Goal: Task Accomplishment & Management: Manage account settings

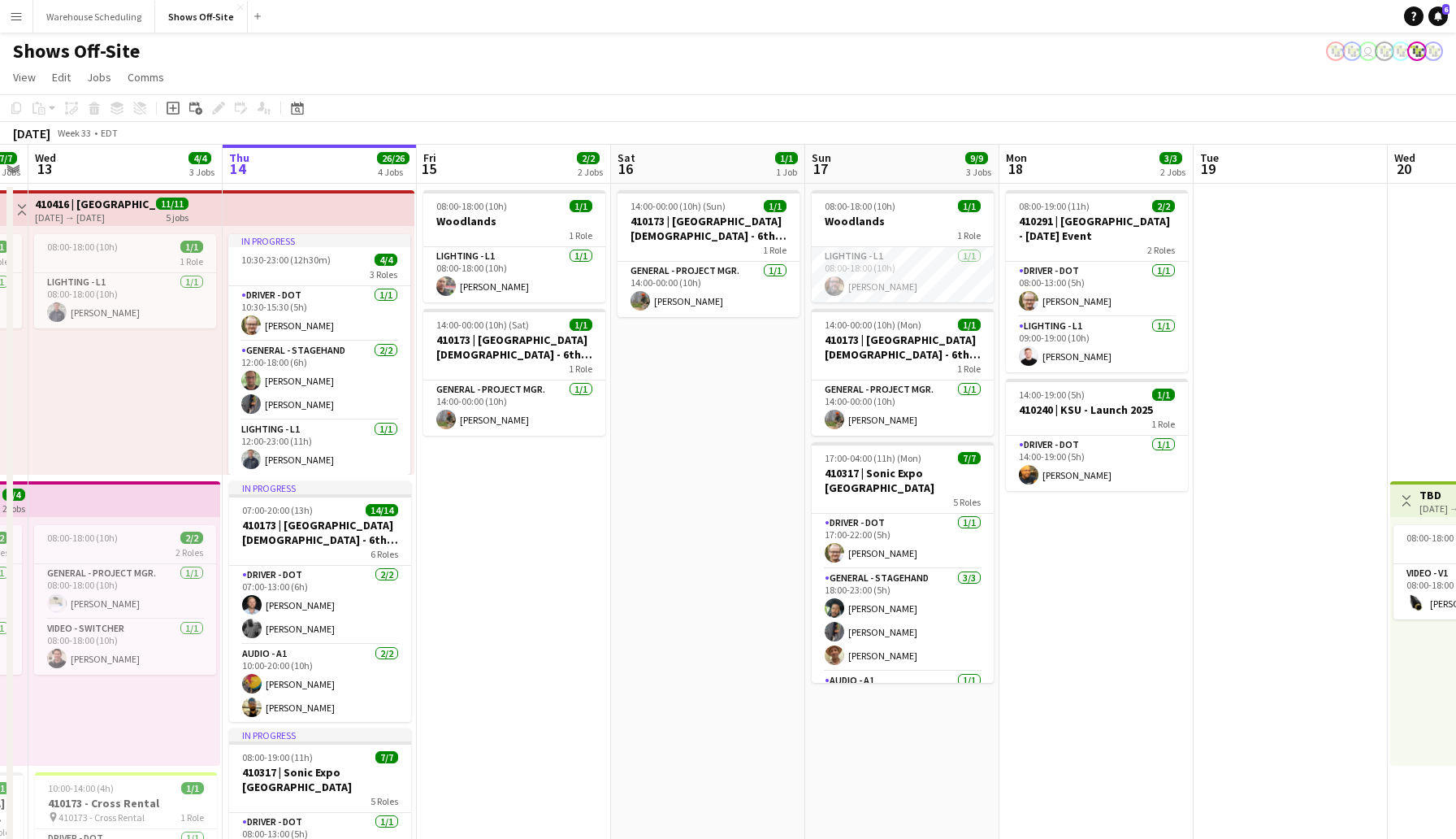
scroll to position [0, 531]
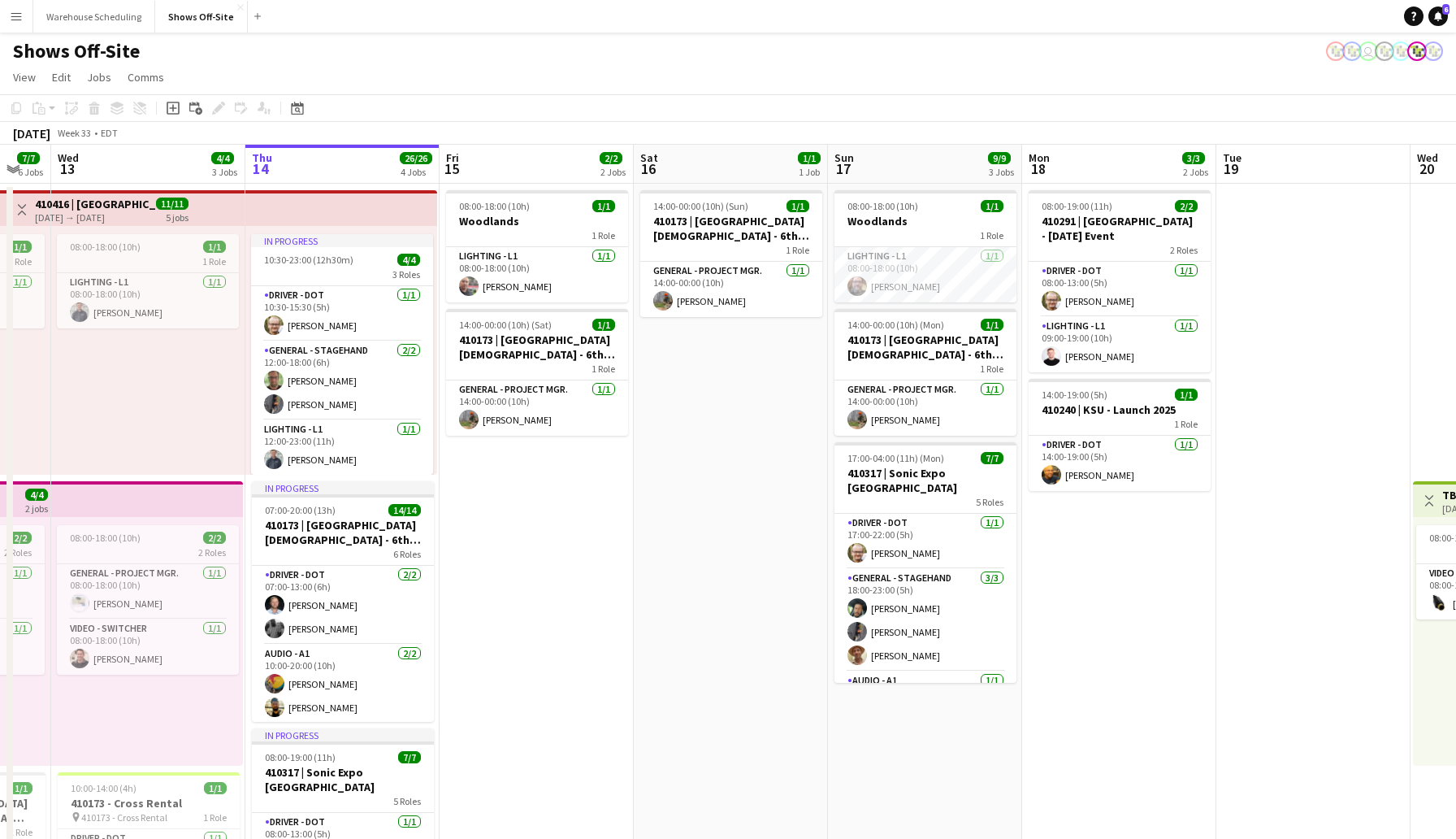
click at [522, 159] on app-board-header-date "Fri 15 2/2 2 Jobs" at bounding box center [536, 164] width 195 height 39
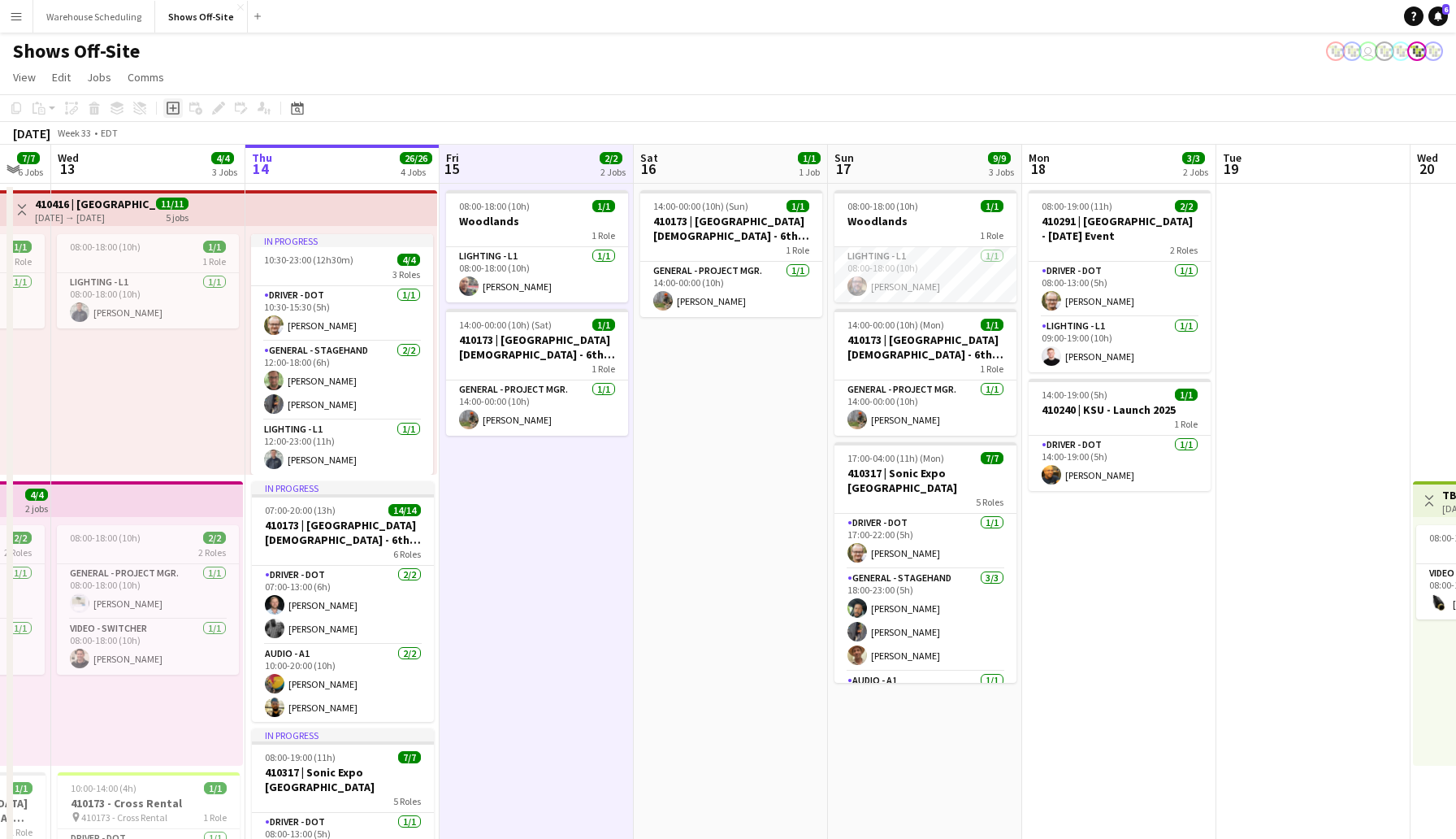
click at [175, 109] on icon "Add job" at bounding box center [173, 108] width 13 height 13
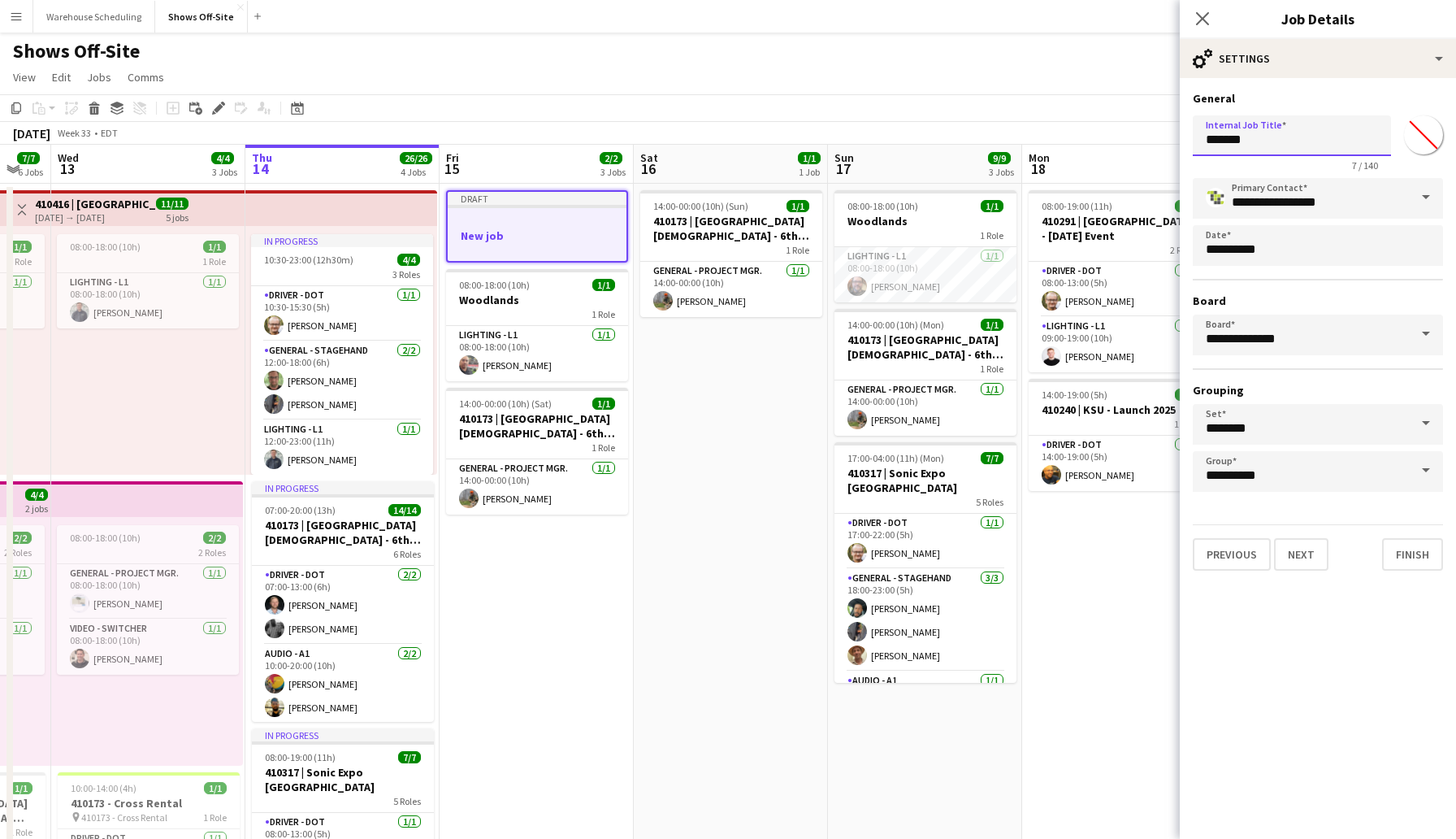
drag, startPoint x: 1263, startPoint y: 140, endPoint x: 1118, endPoint y: 137, distance: 145.0
click at [1201, 16] on icon "Close pop-in" at bounding box center [1202, 18] width 15 height 15
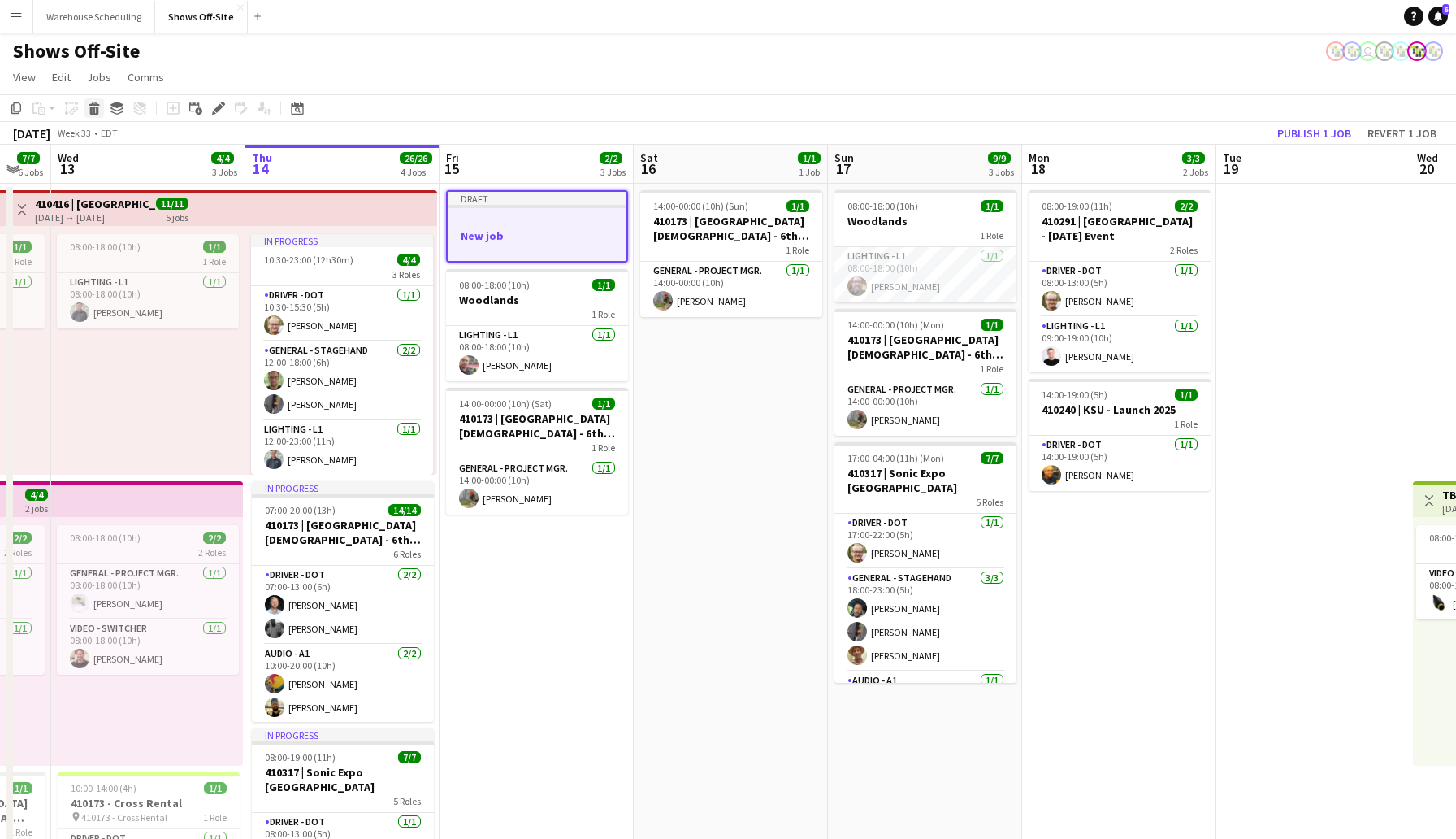
click at [91, 108] on icon at bounding box center [94, 111] width 9 height 8
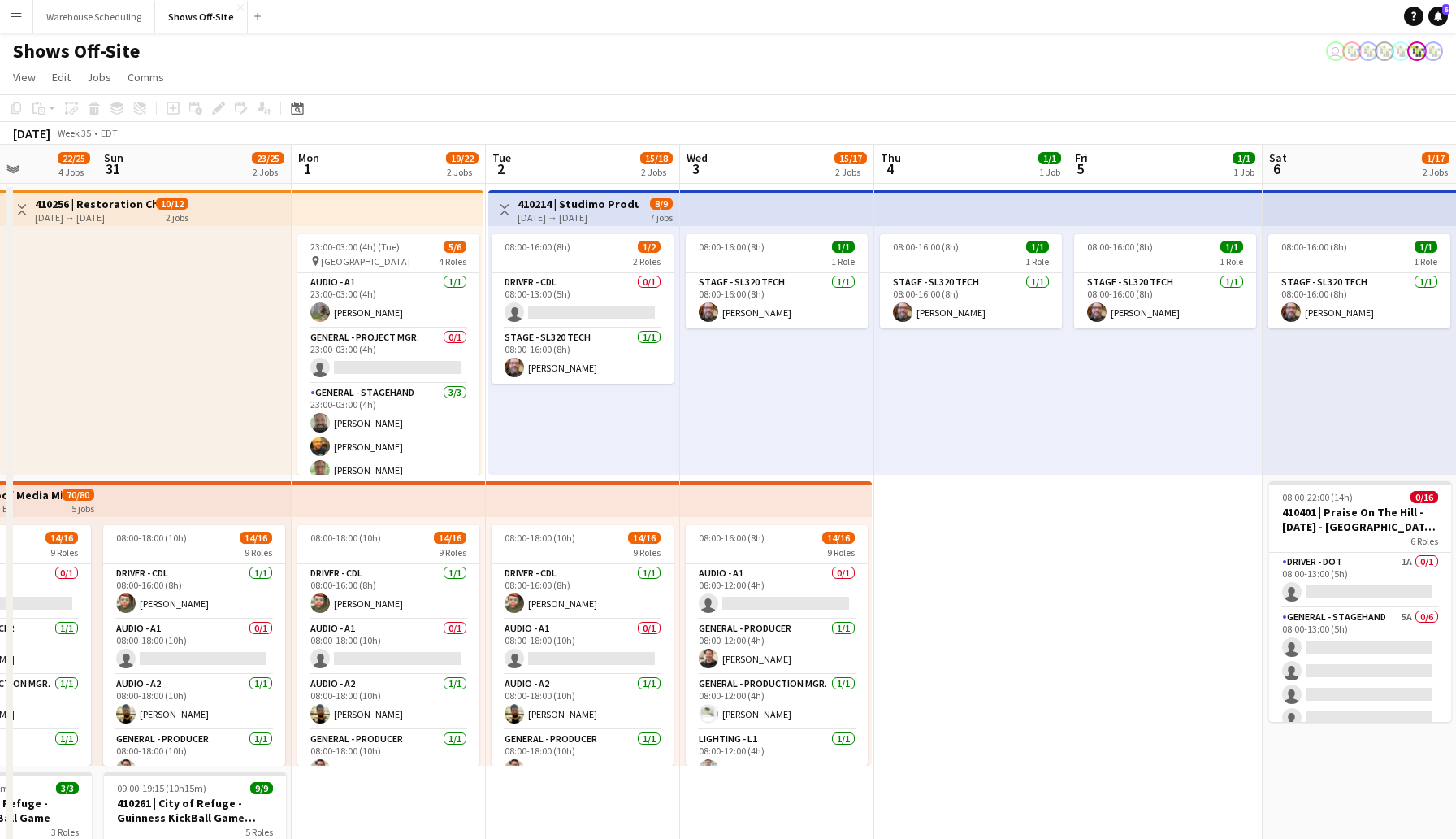
scroll to position [0, 475]
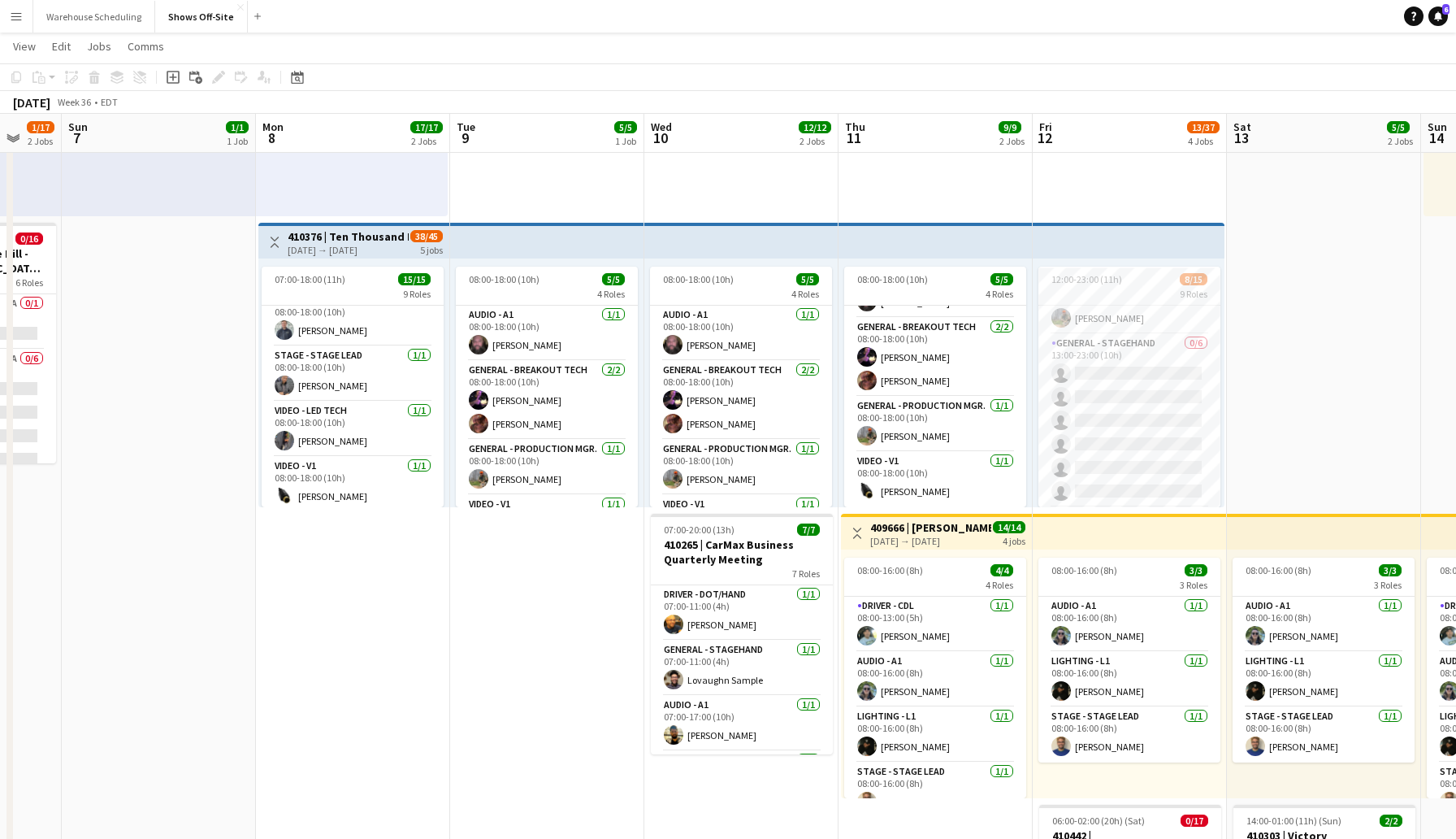
scroll to position [212, 0]
click at [1137, 365] on app-card-role "General - Stagehand 0/6 13:00-23:00 (10h) single-neutral-actions single-neutral…" at bounding box center [1130, 424] width 182 height 173
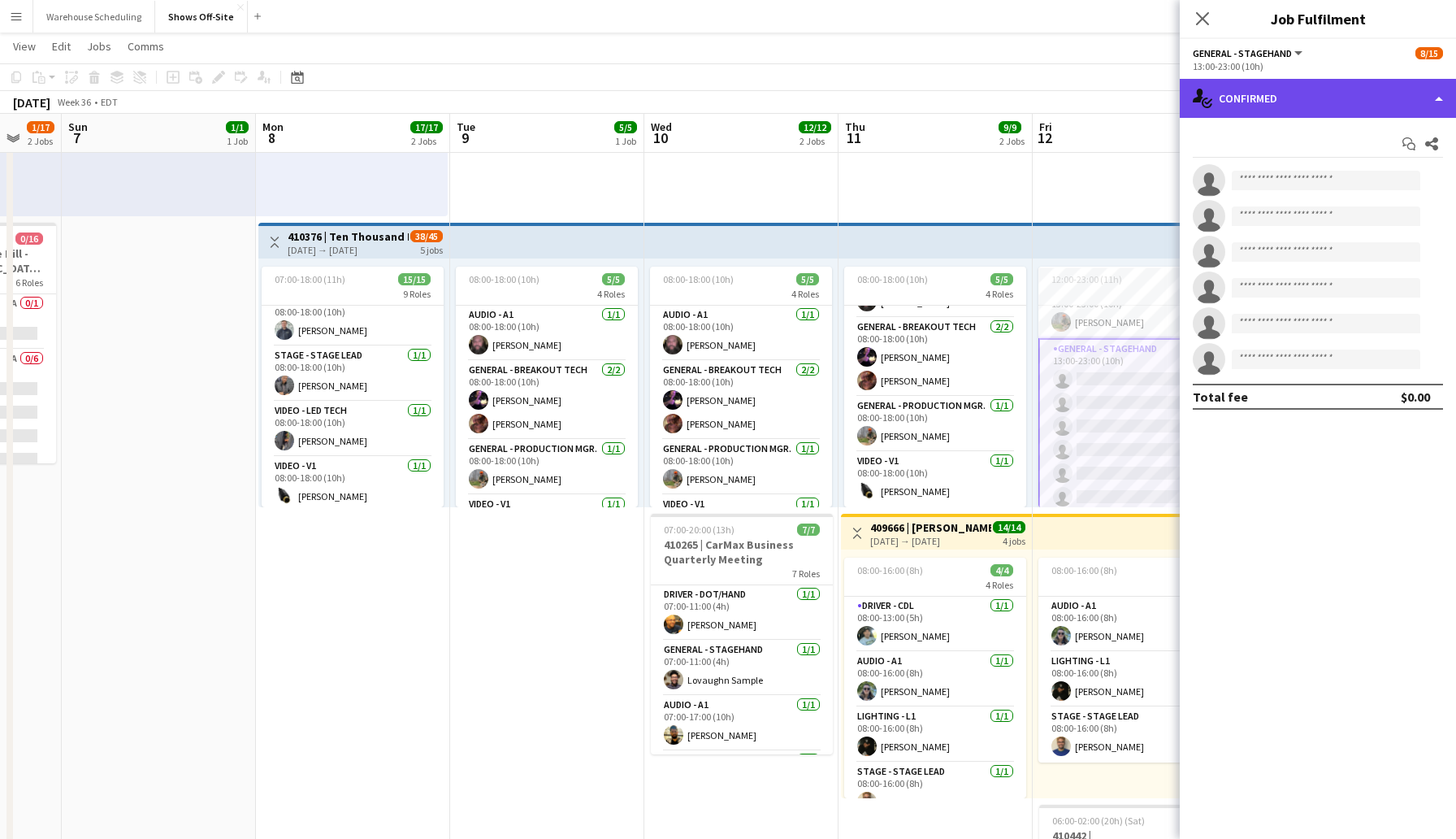
click at [1296, 81] on div "single-neutral-actions-check-2 Confirmed" at bounding box center [1318, 98] width 277 height 39
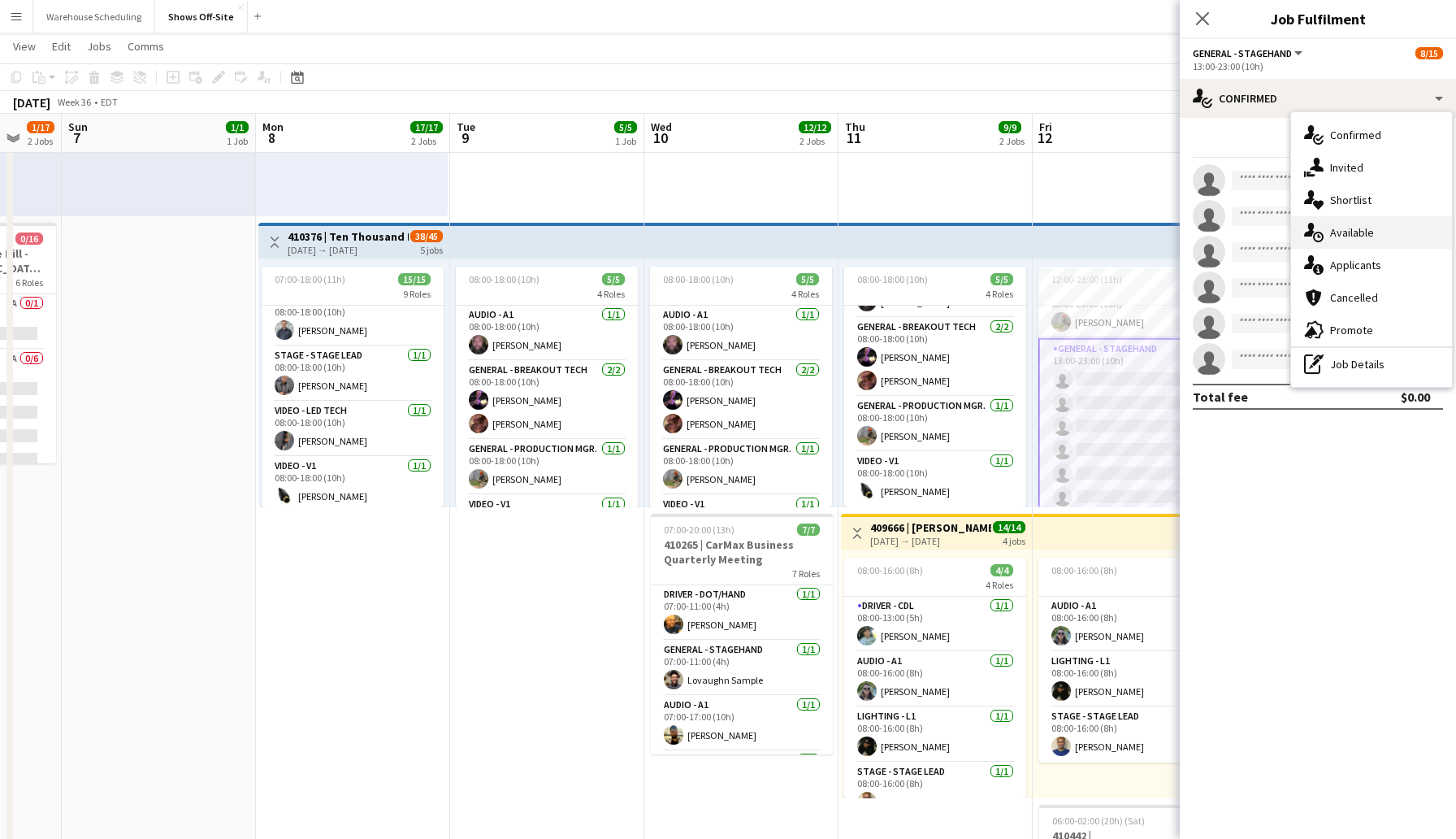
click at [1365, 229] on div "single-neutral-actions-upload Available" at bounding box center [1372, 233] width 161 height 33
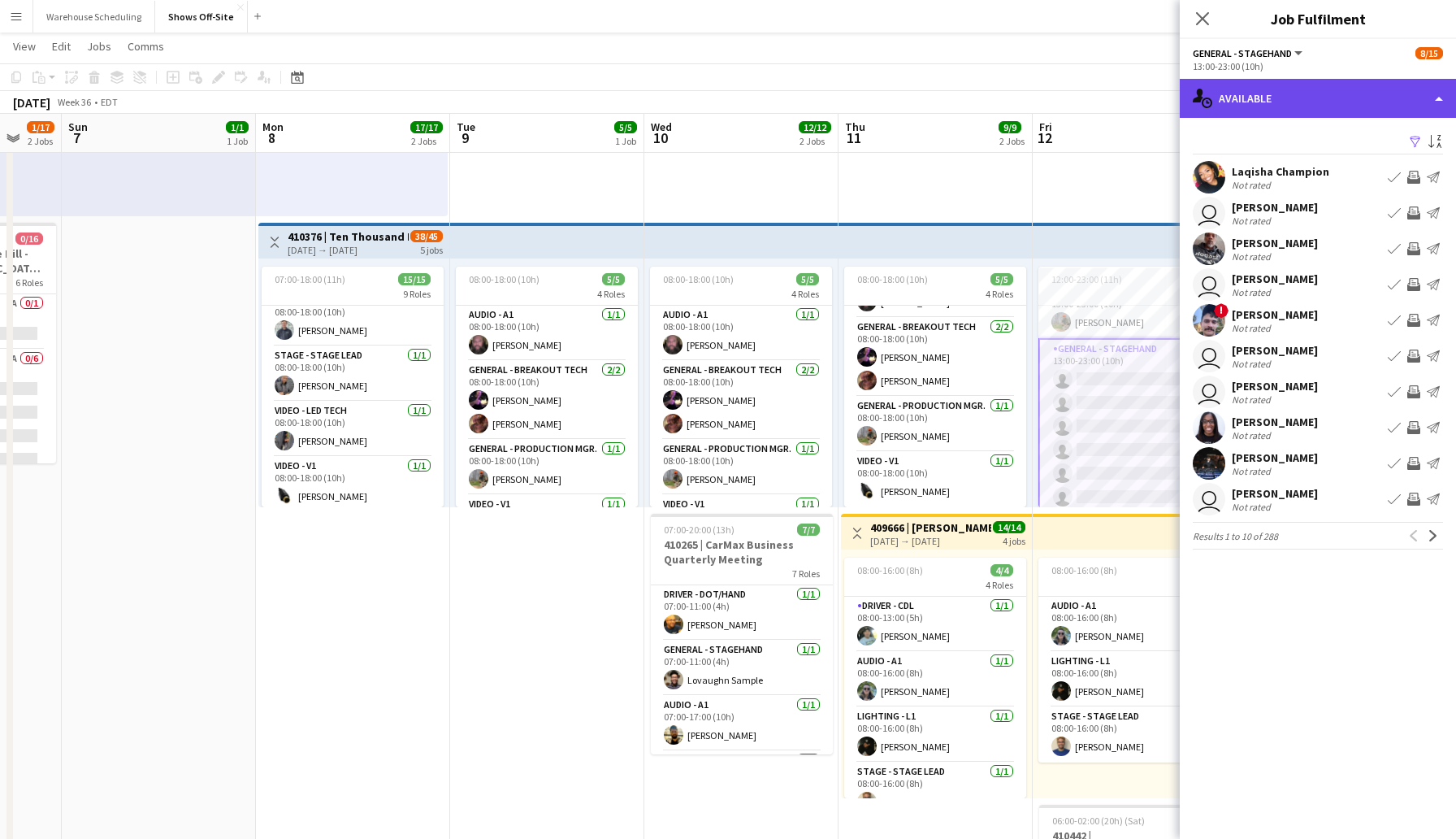
click at [1288, 107] on div "single-neutral-actions-upload Available" at bounding box center [1318, 98] width 277 height 39
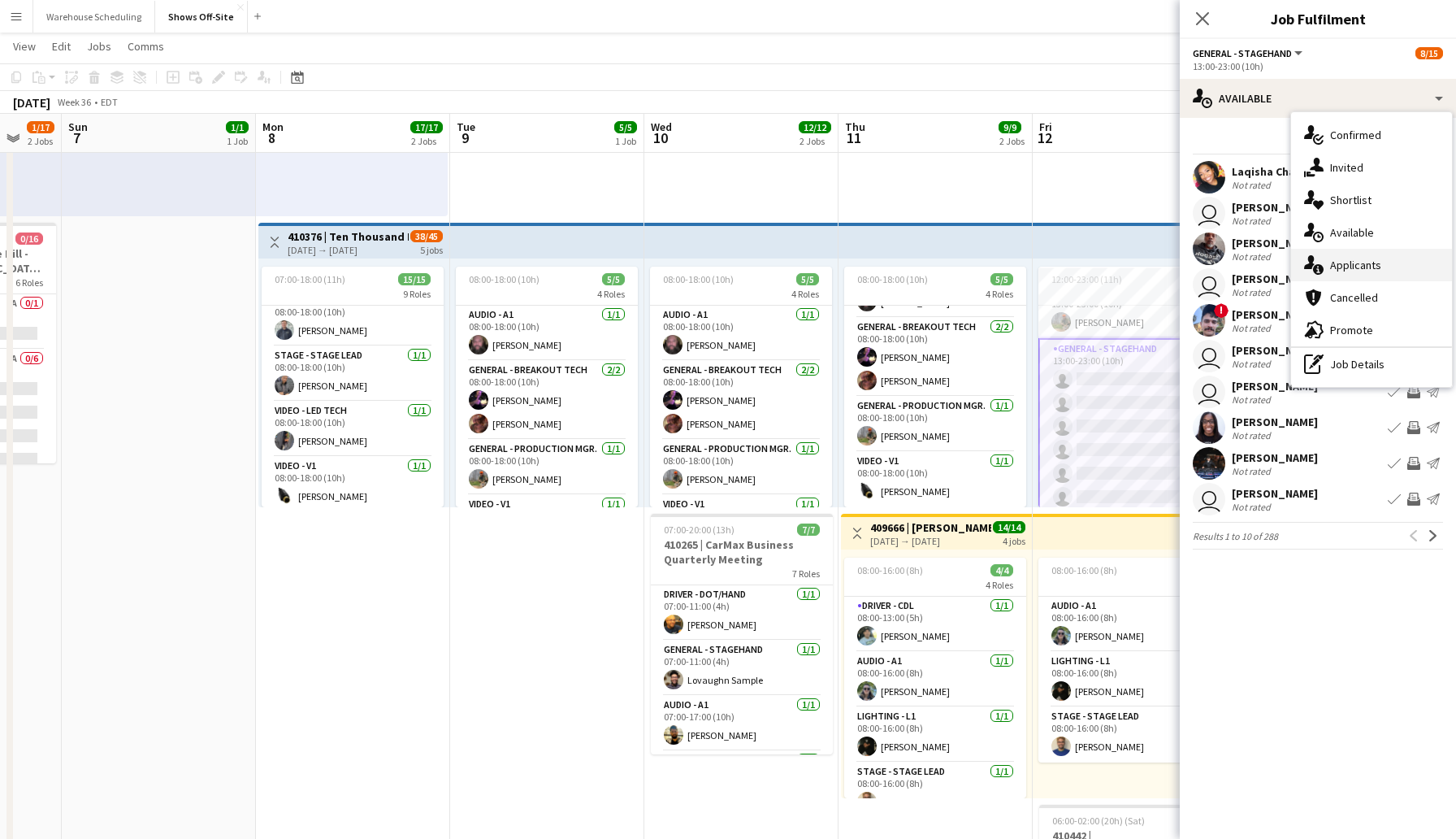
click at [1361, 258] on div "single-neutral-actions-information Applicants" at bounding box center [1372, 265] width 161 height 33
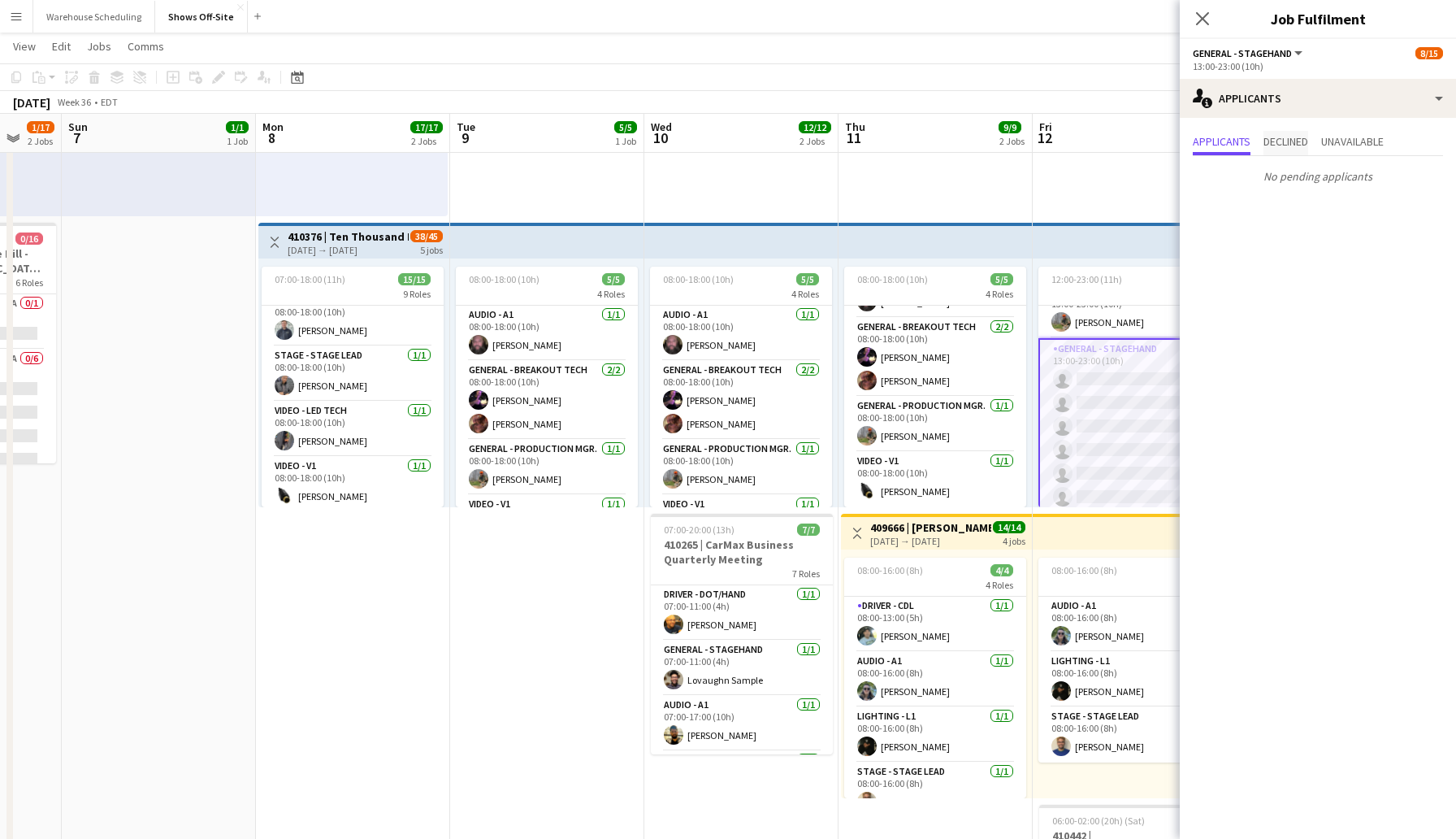
click at [1292, 133] on span "Declined" at bounding box center [1286, 143] width 45 height 24
click at [1358, 154] on span "Unavailable" at bounding box center [1353, 143] width 63 height 24
click at [1226, 136] on span "Applicants" at bounding box center [1222, 142] width 58 height 11
click at [1198, 20] on icon "Close pop-in" at bounding box center [1202, 18] width 15 height 15
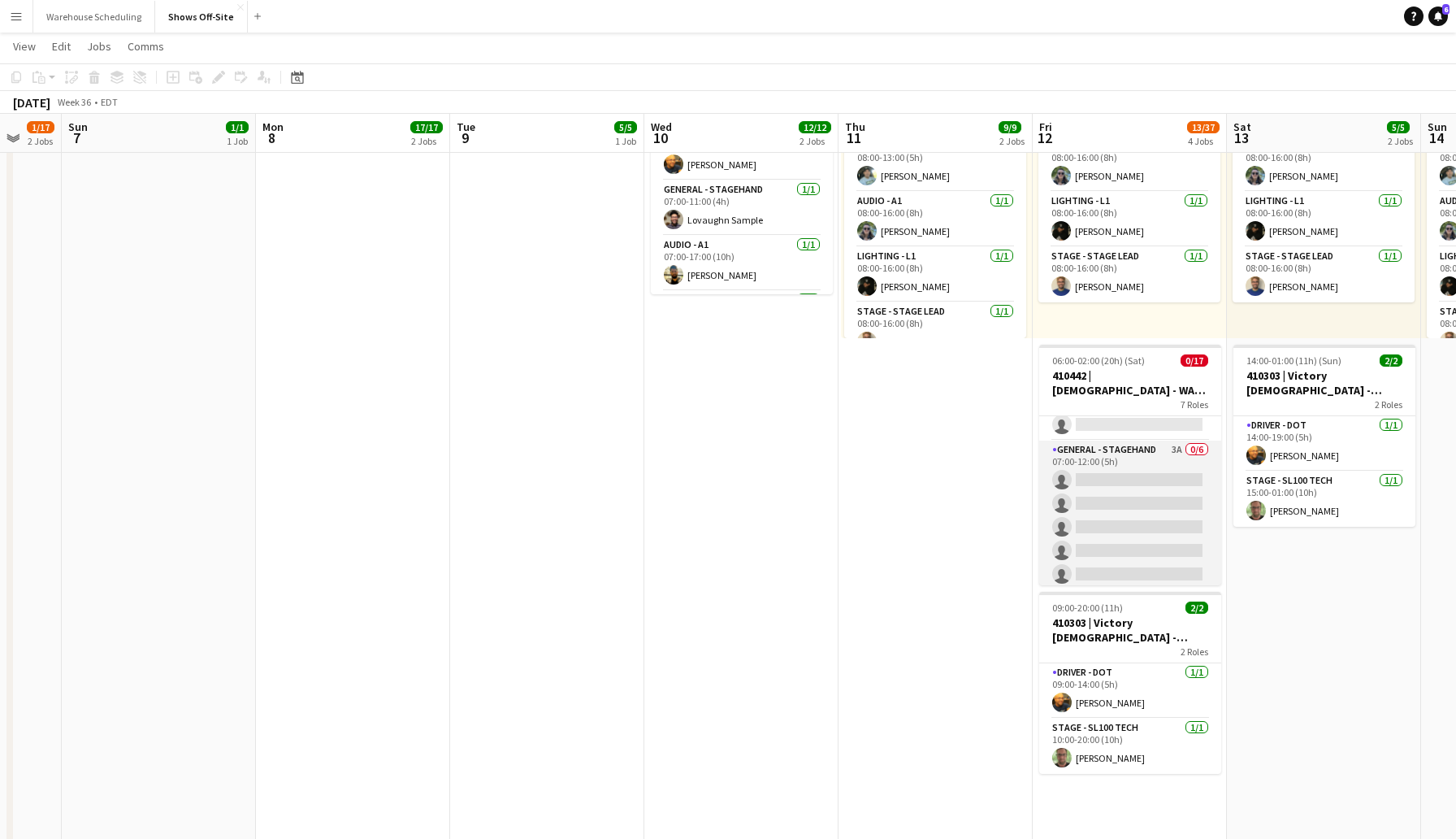
scroll to position [35, 0]
click at [1121, 481] on app-card-role "General - Stagehand 3A 0/6 07:00-12:00 (5h) single-neutral-actions single-neutr…" at bounding box center [1130, 522] width 182 height 173
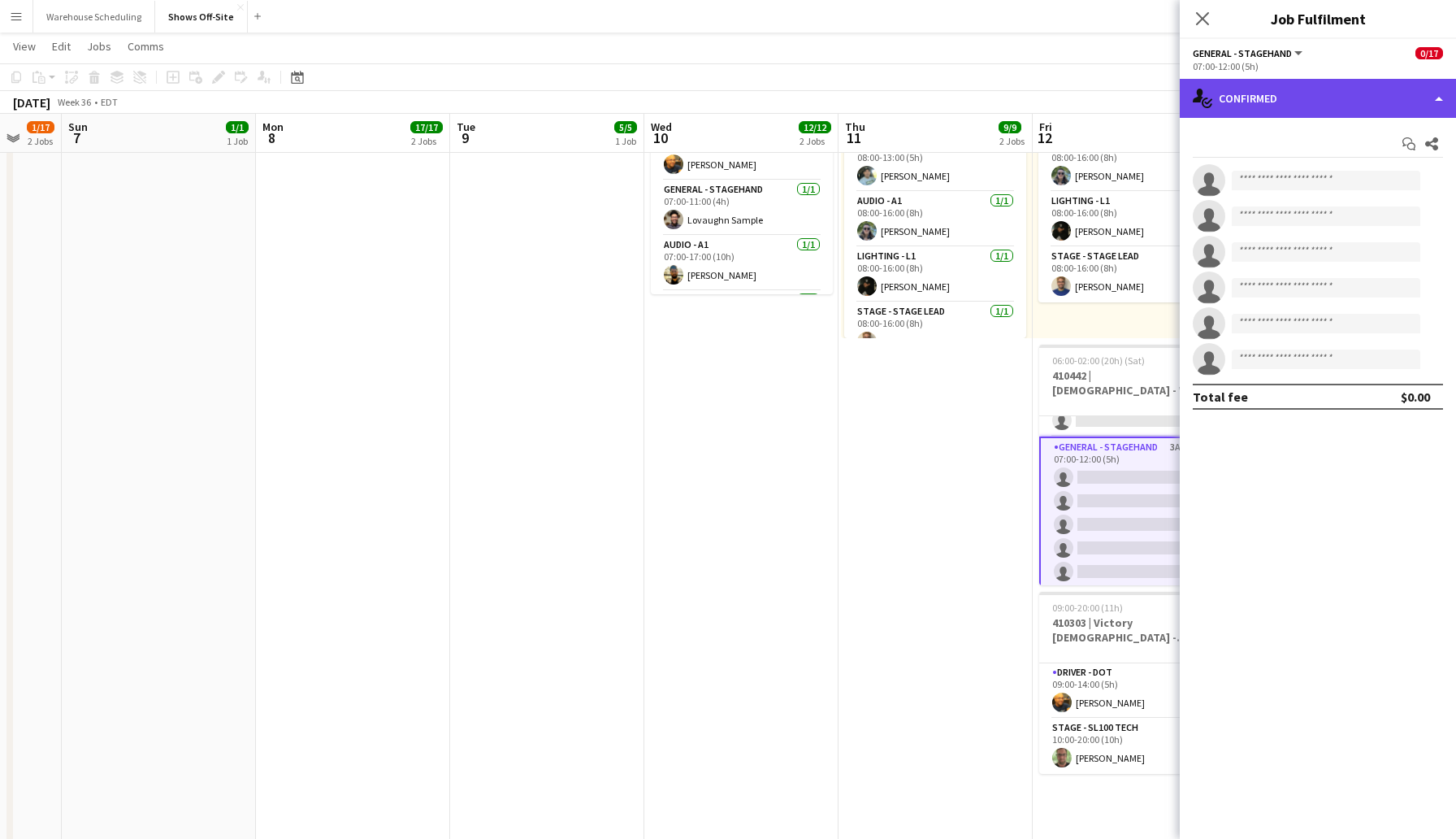
click at [1256, 105] on div "single-neutral-actions-check-2 Confirmed" at bounding box center [1318, 98] width 277 height 39
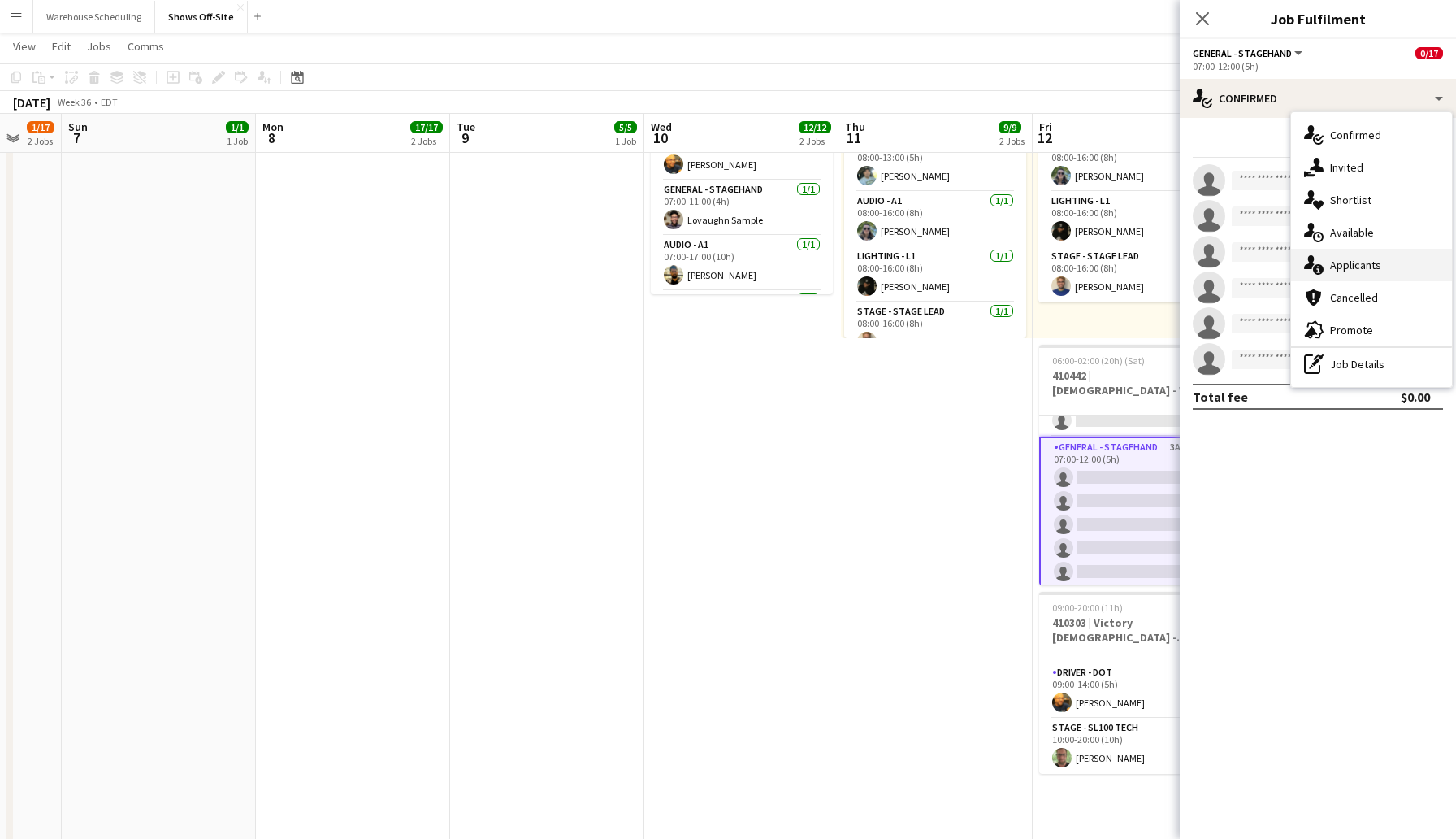
click at [1342, 261] on div "single-neutral-actions-information Applicants" at bounding box center [1372, 265] width 161 height 33
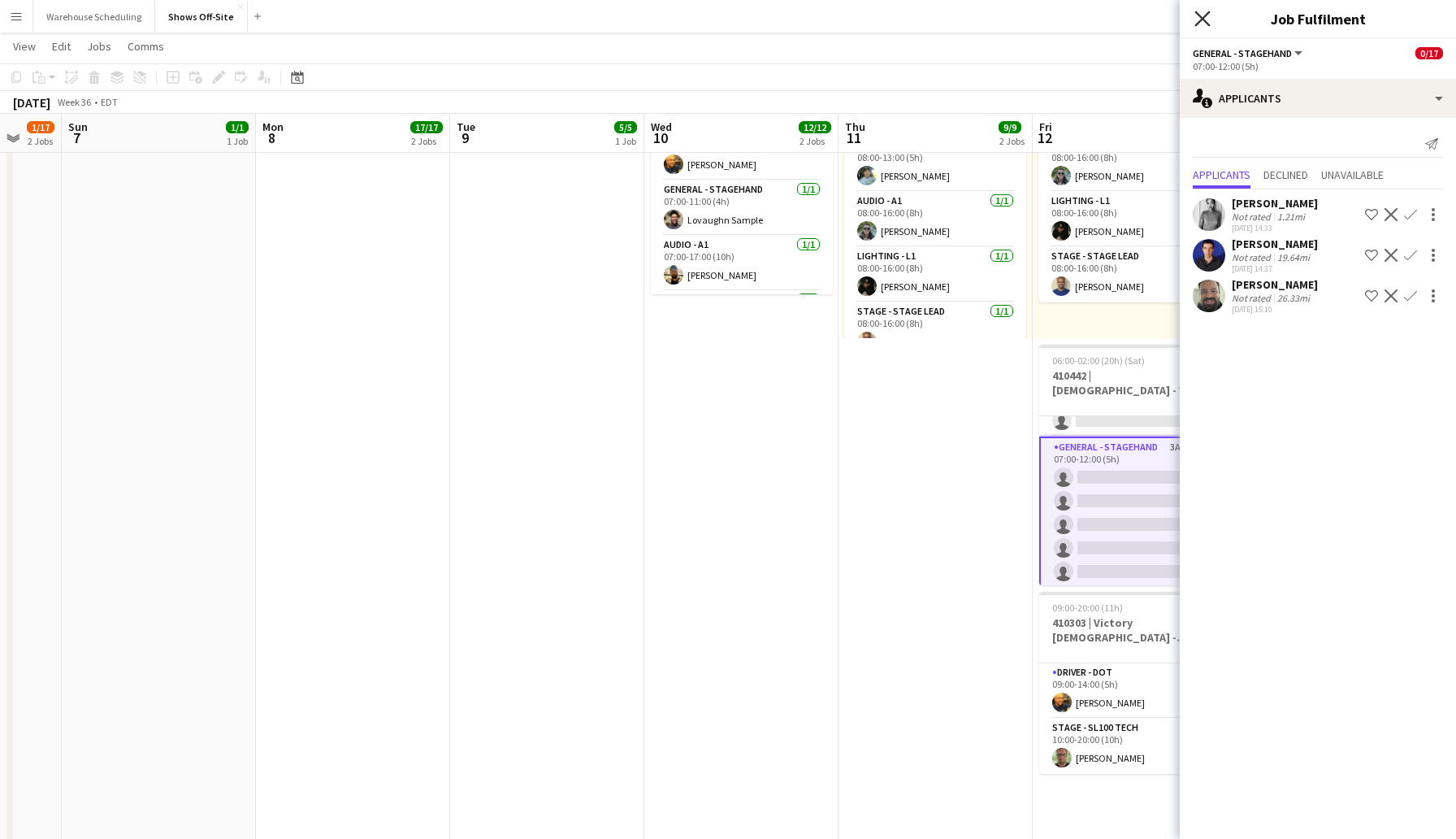
click at [1201, 13] on icon "Close pop-in" at bounding box center [1202, 18] width 15 height 15
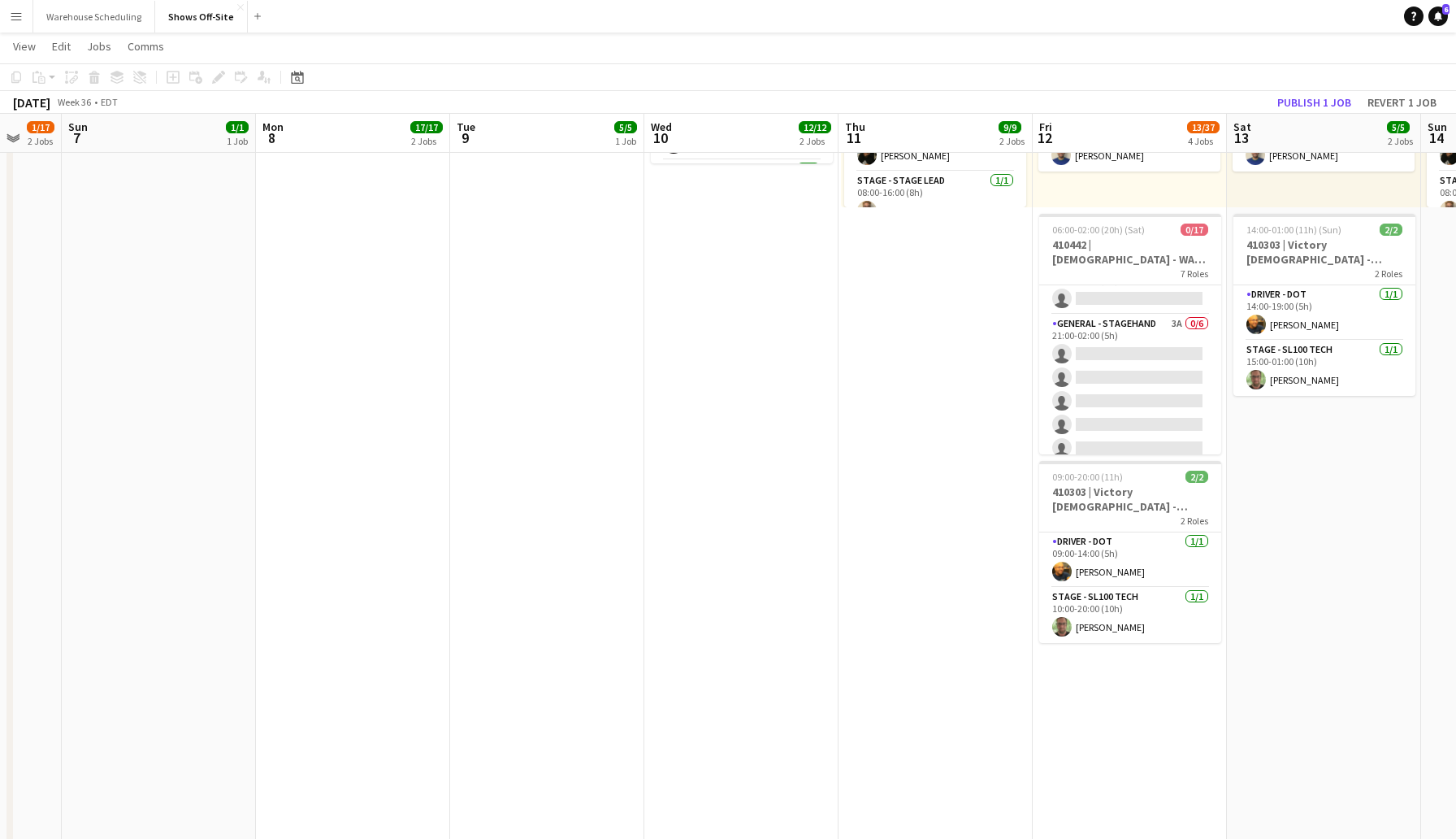
scroll to position [457, 0]
click at [1123, 429] on app-card-role "General - Stagehand 3A 0/6 21:00-02:00 (5h) single-neutral-actions single-neutr…" at bounding box center [1130, 368] width 182 height 173
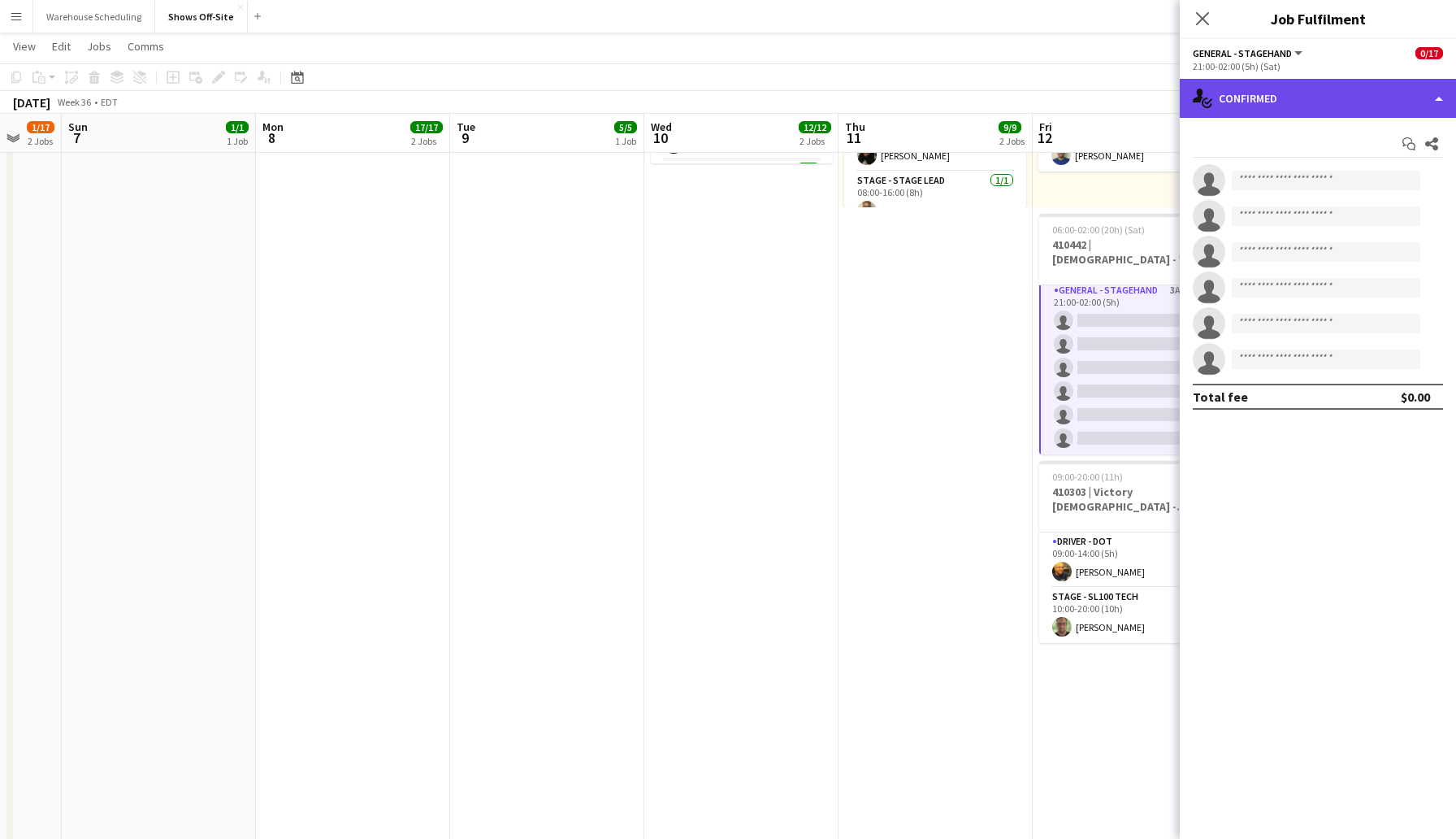
click at [1305, 111] on div "single-neutral-actions-check-2 Confirmed" at bounding box center [1318, 98] width 277 height 39
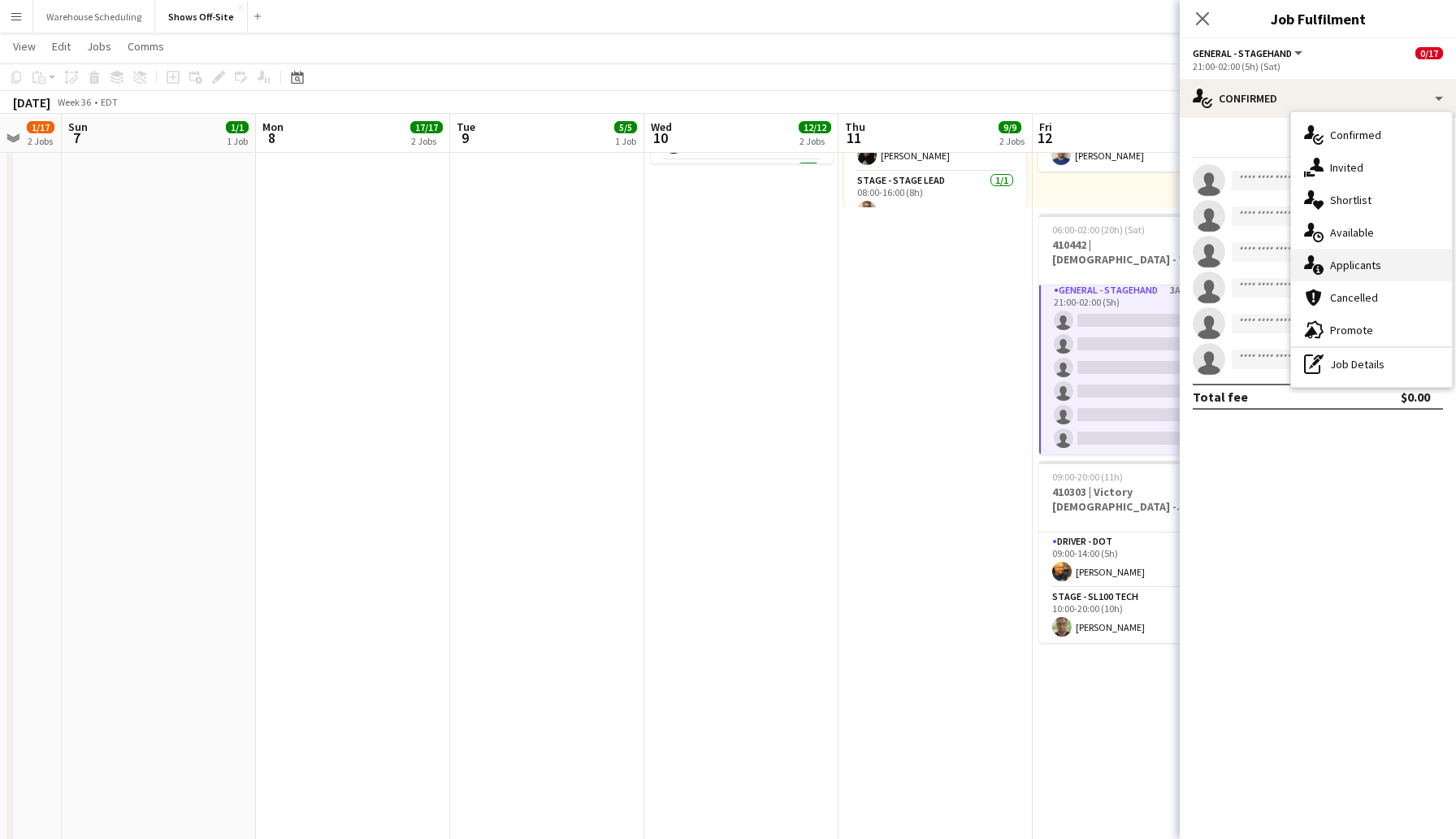
click at [1369, 269] on div "single-neutral-actions-information Applicants" at bounding box center [1372, 265] width 161 height 33
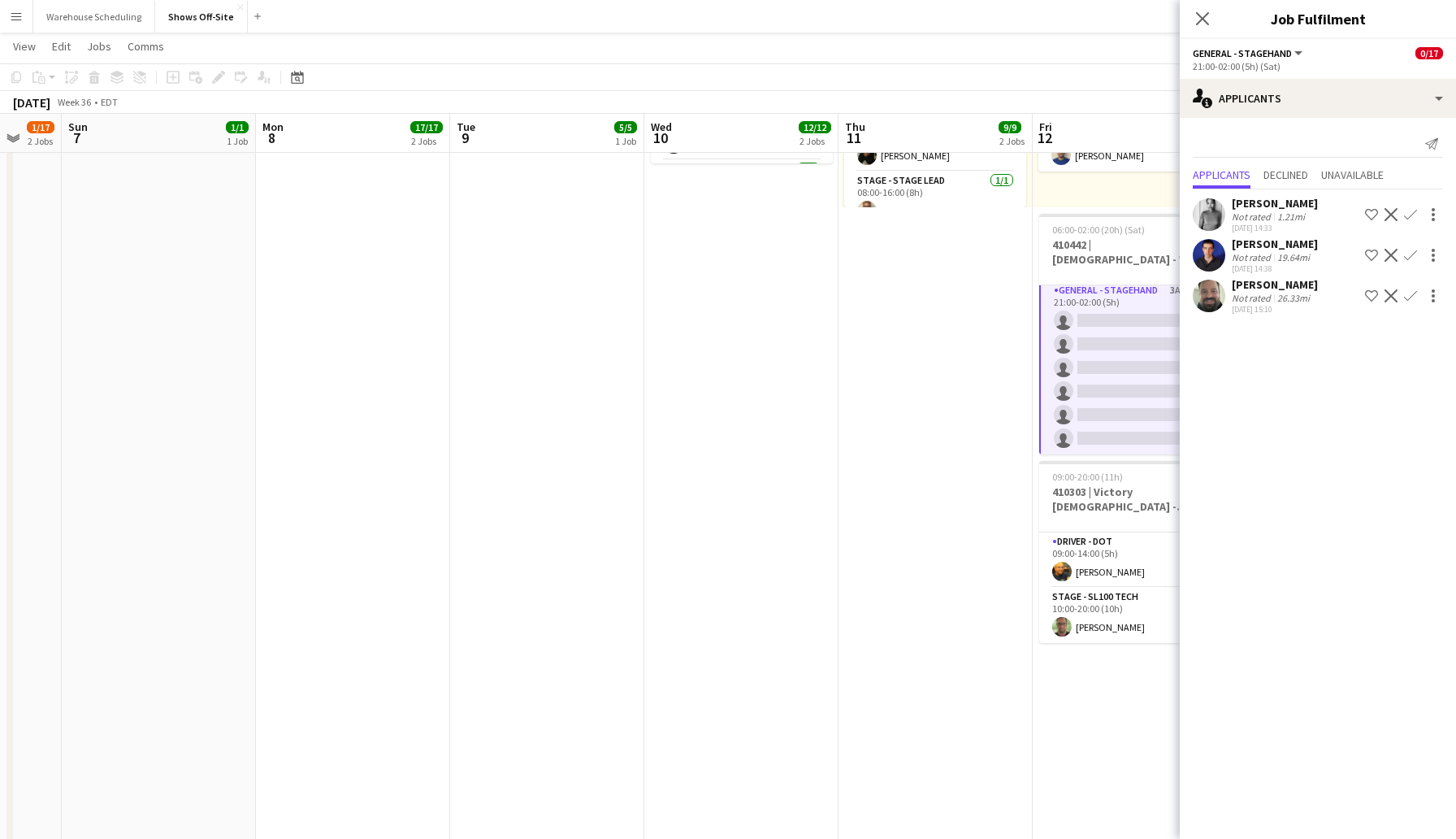
click at [1205, 5] on div "Close pop-in" at bounding box center [1203, 19] width 46 height 37
click at [1209, 14] on icon "Close pop-in" at bounding box center [1202, 18] width 15 height 15
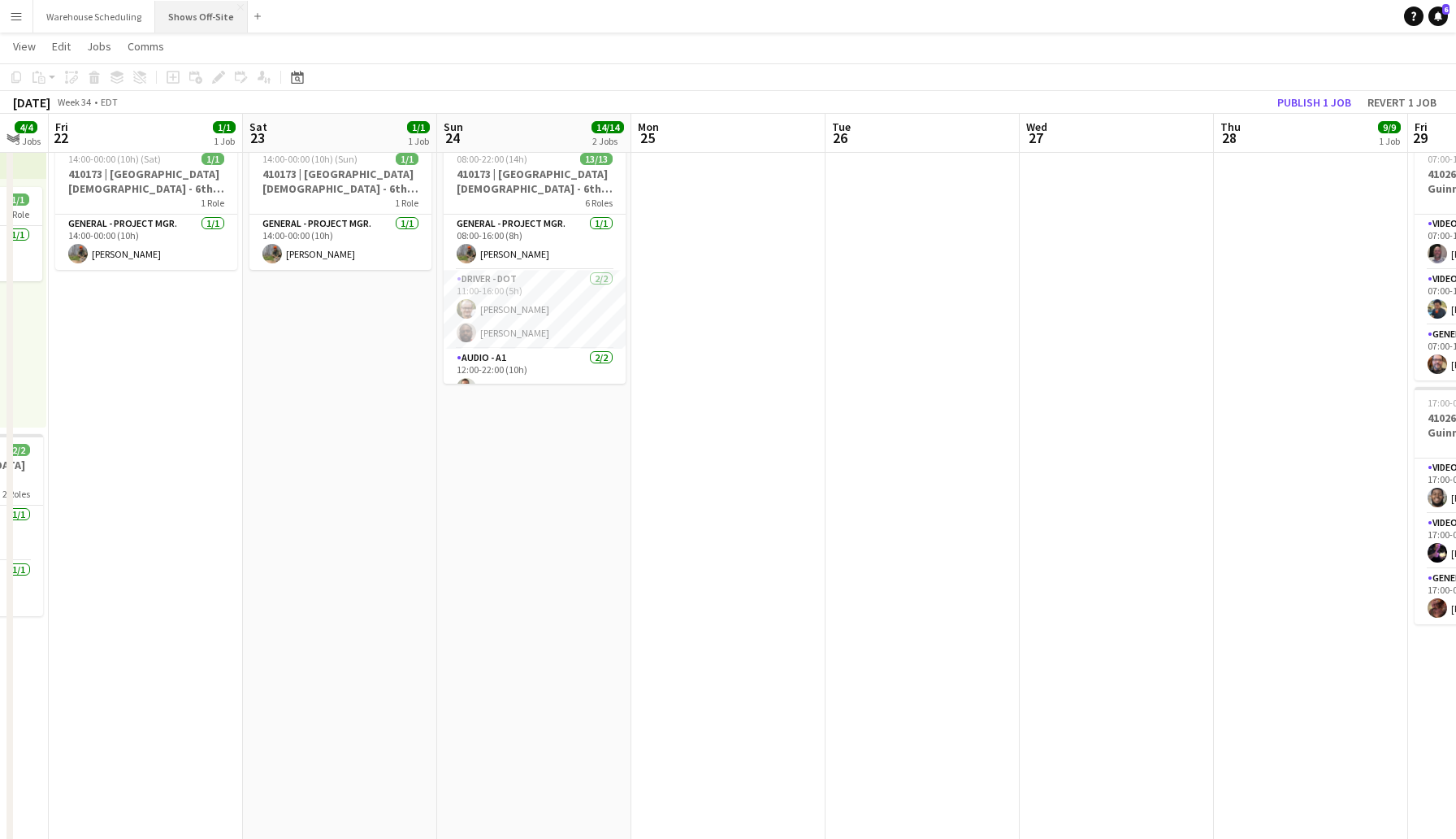
scroll to position [0, 497]
